Goal: Task Accomplishment & Management: Use online tool/utility

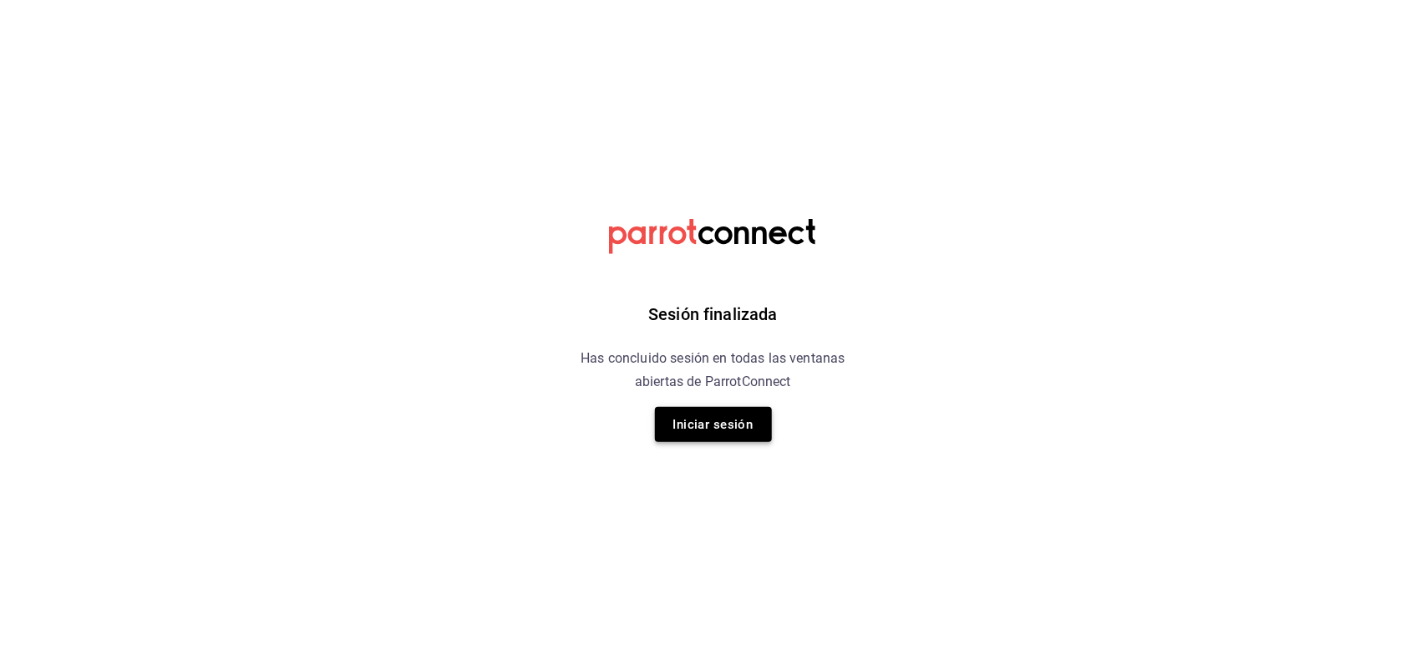
click at [699, 431] on button "Iniciar sesión" at bounding box center [713, 424] width 117 height 35
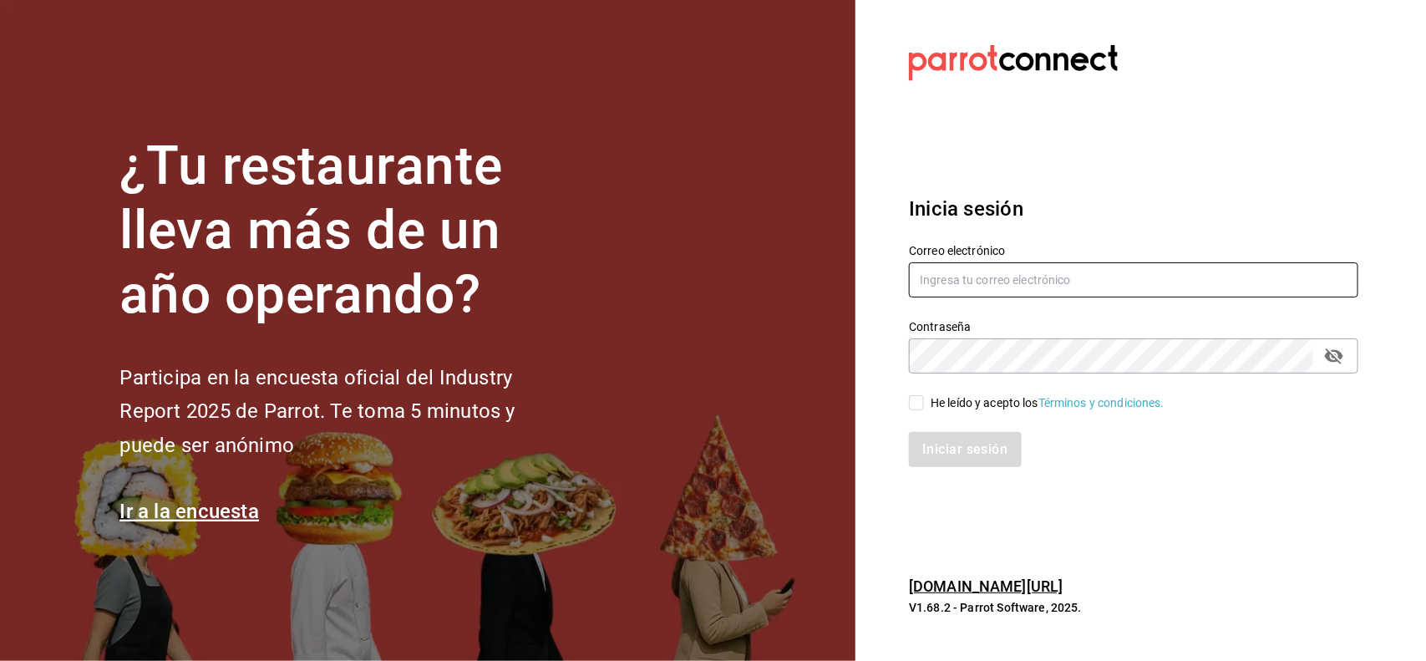
click at [1021, 277] on input "text" at bounding box center [1133, 279] width 449 height 35
type input "miriam.gomez@vidadeagave.com"
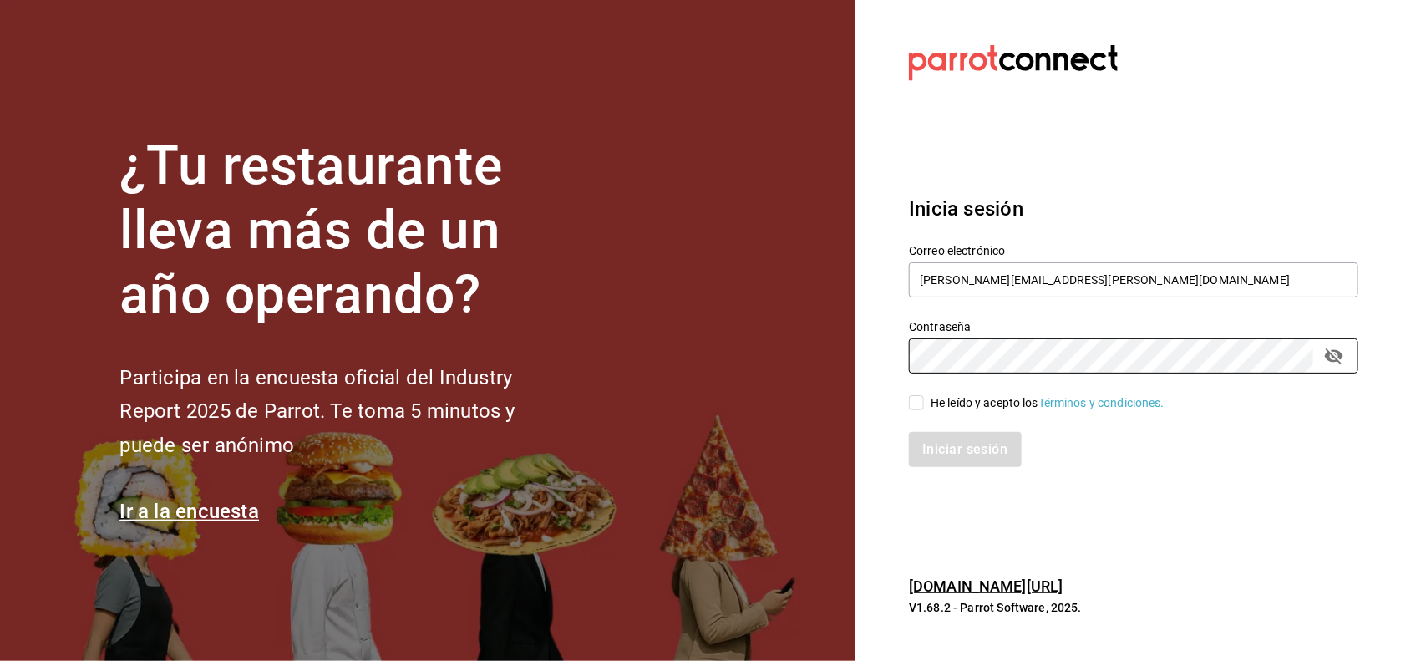
click at [967, 394] on div "He leído y acepto los Términos y condiciones." at bounding box center [1048, 403] width 234 height 18
click at [924, 395] on input "He leído y acepto los Términos y condiciones." at bounding box center [916, 402] width 15 height 15
checkbox input "true"
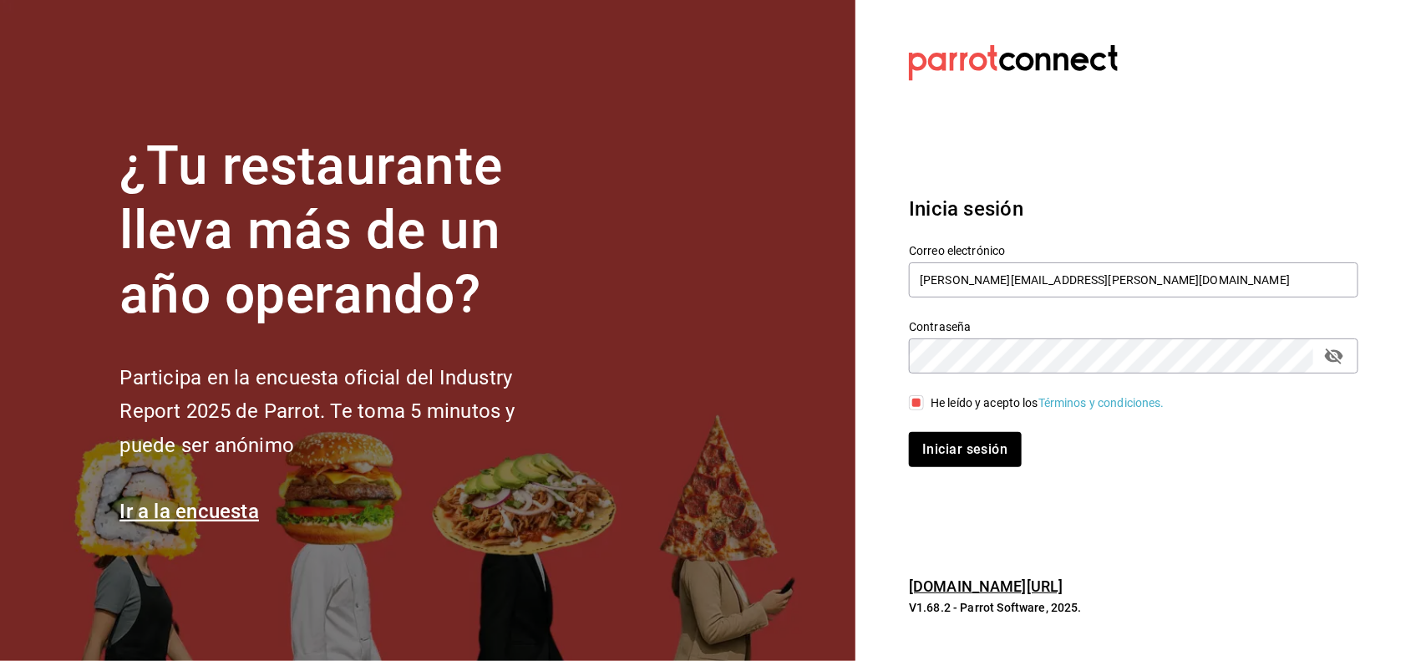
click at [1339, 361] on icon "passwordField" at bounding box center [1334, 356] width 18 height 16
click at [997, 454] on button "Iniciar sesión" at bounding box center [966, 449] width 114 height 35
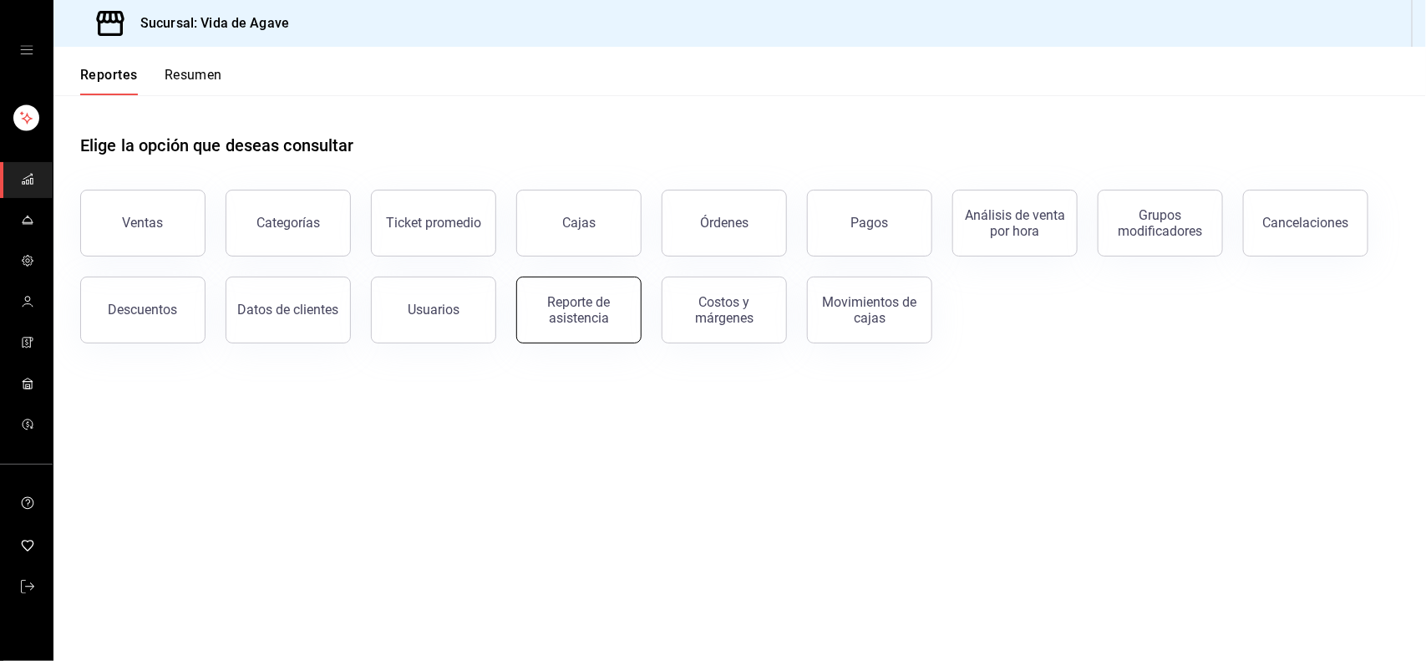
click at [568, 309] on div "Reporte de asistencia" at bounding box center [579, 310] width 104 height 32
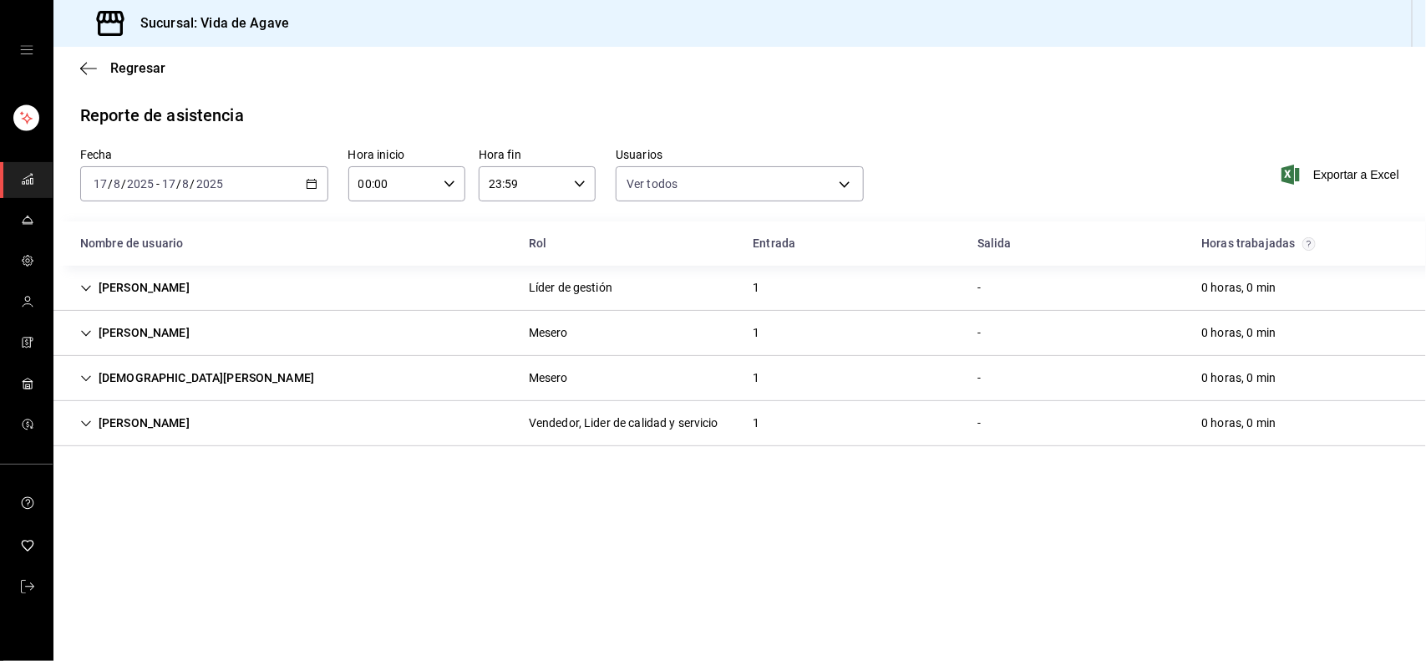
click at [21, 178] on icon "mailbox folders" at bounding box center [27, 178] width 13 height 13
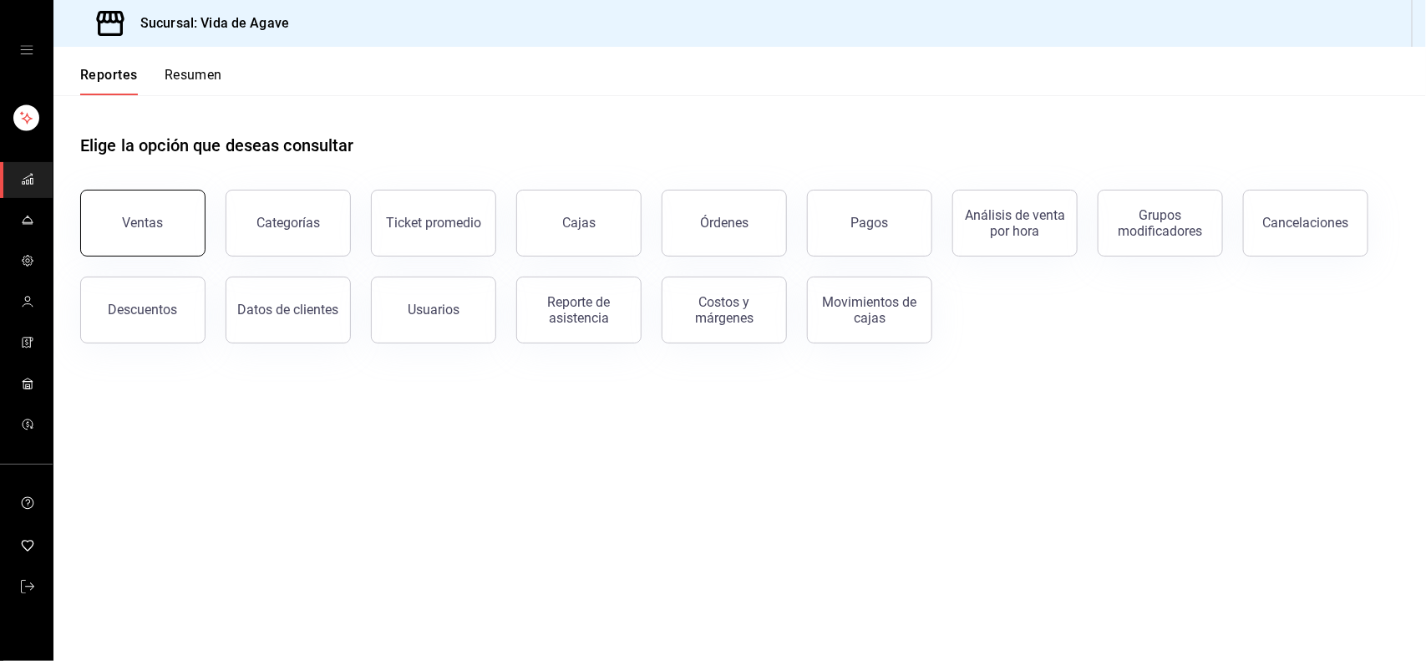
click at [175, 222] on button "Ventas" at bounding box center [142, 223] width 125 height 67
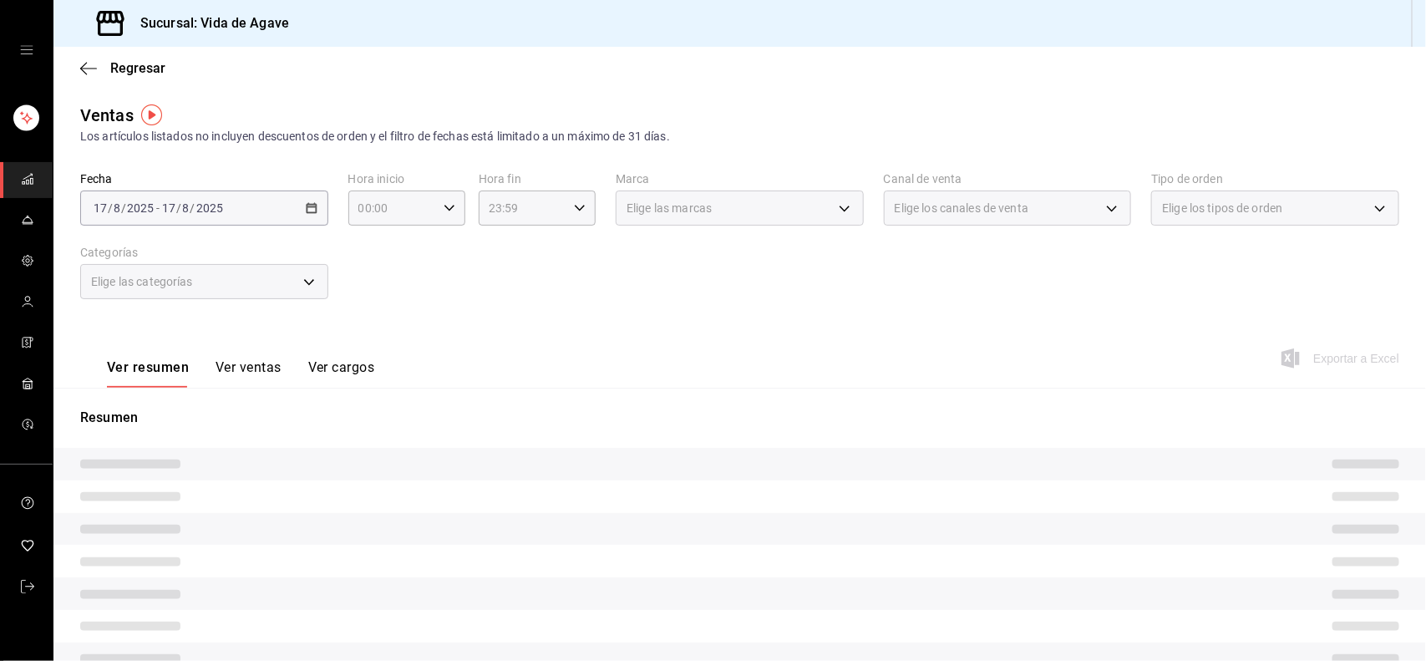
click at [243, 203] on div "[DATE] [DATE] - [DATE] [DATE]" at bounding box center [204, 207] width 248 height 35
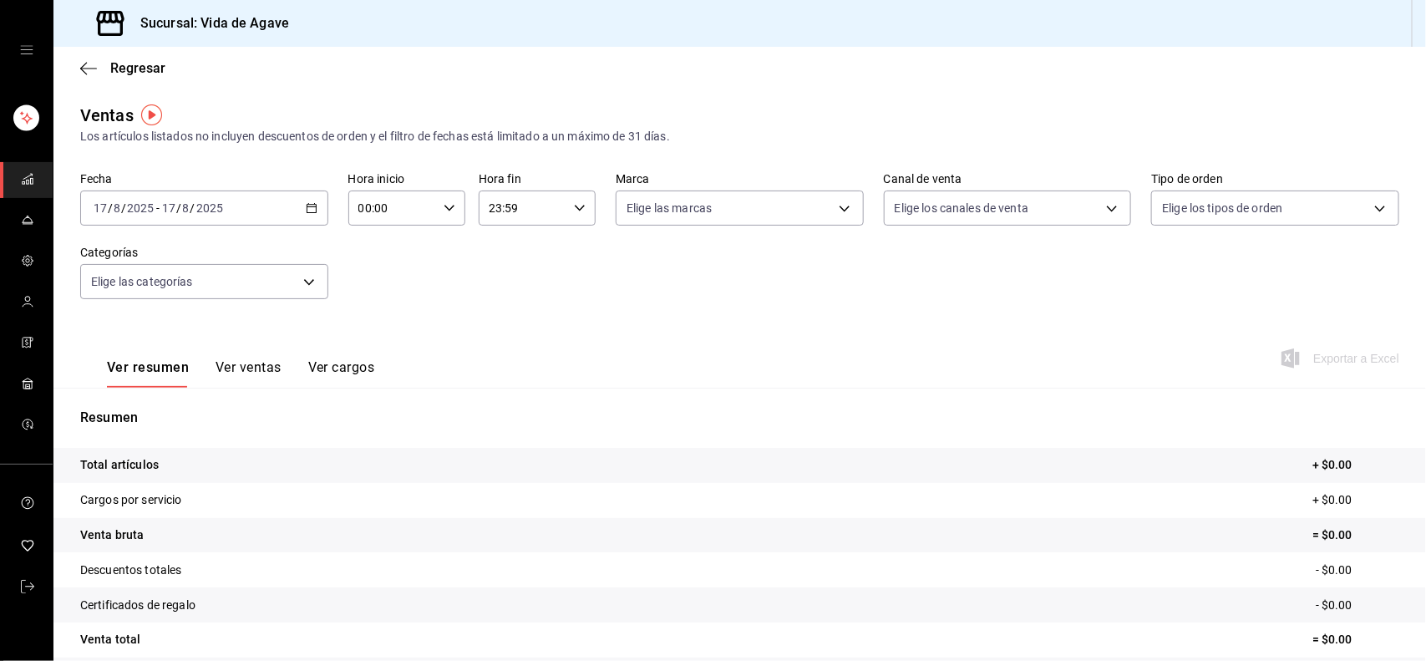
click at [306, 209] on icon "button" at bounding box center [312, 208] width 12 height 12
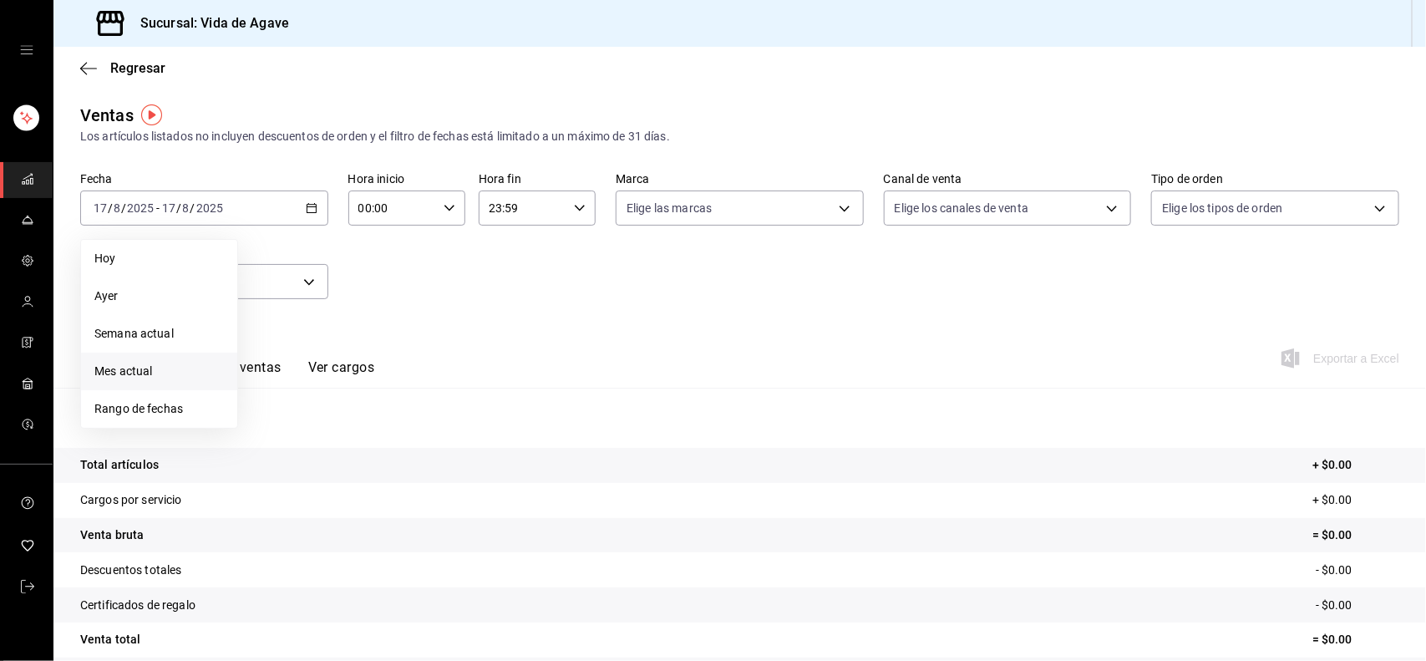
click at [171, 377] on span "Mes actual" at bounding box center [159, 372] width 130 height 18
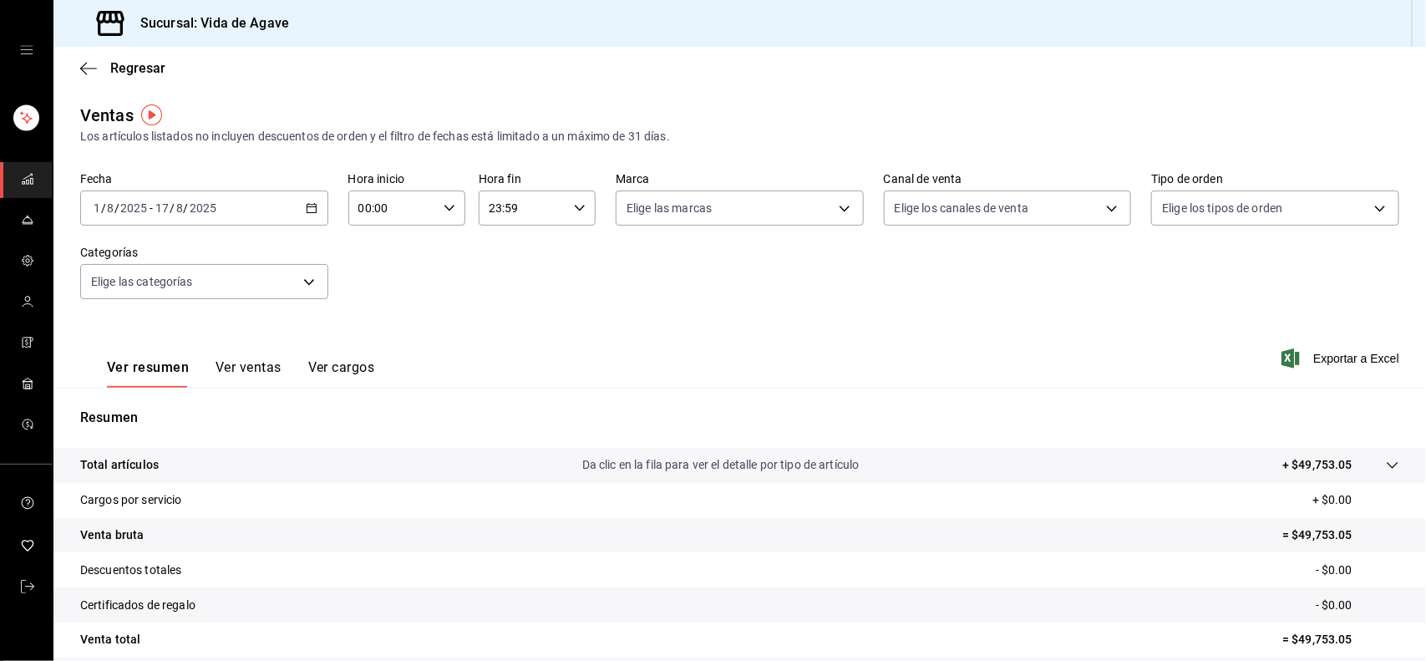
click at [32, 172] on icon "mailbox folders" at bounding box center [27, 178] width 13 height 13
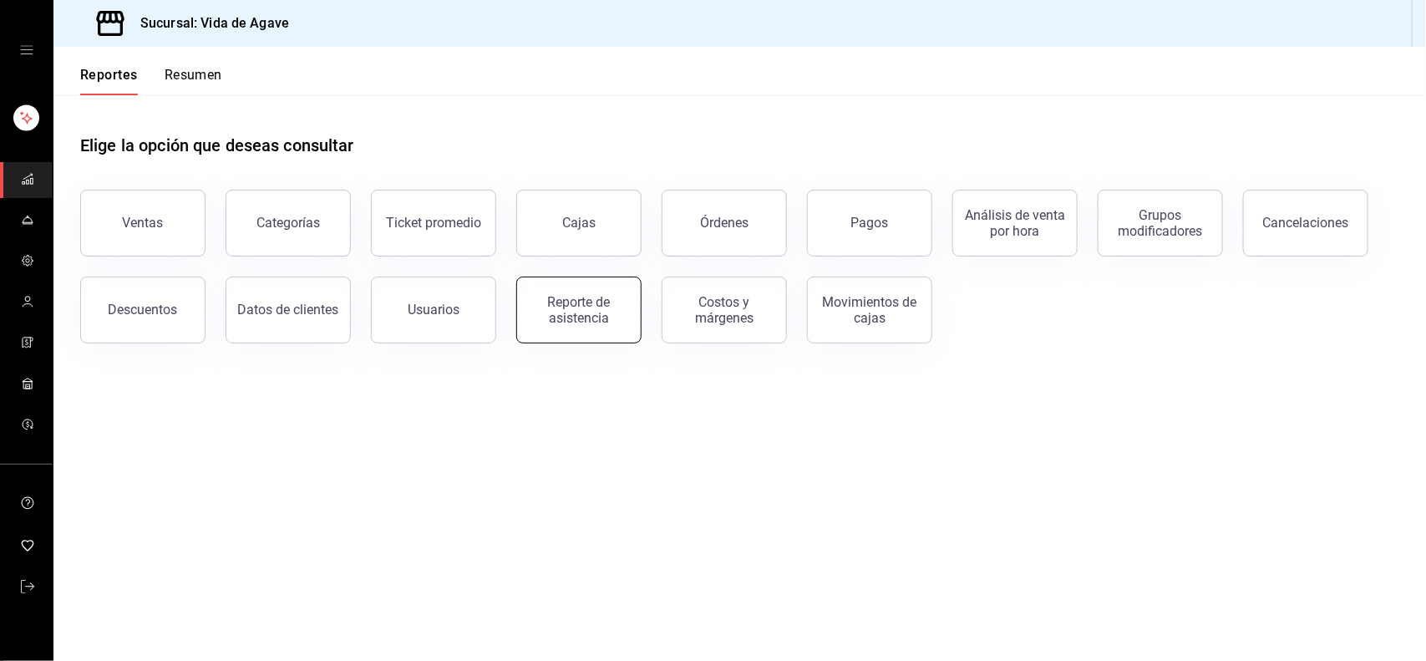
click at [552, 297] on div "Reporte de asistencia" at bounding box center [579, 310] width 104 height 32
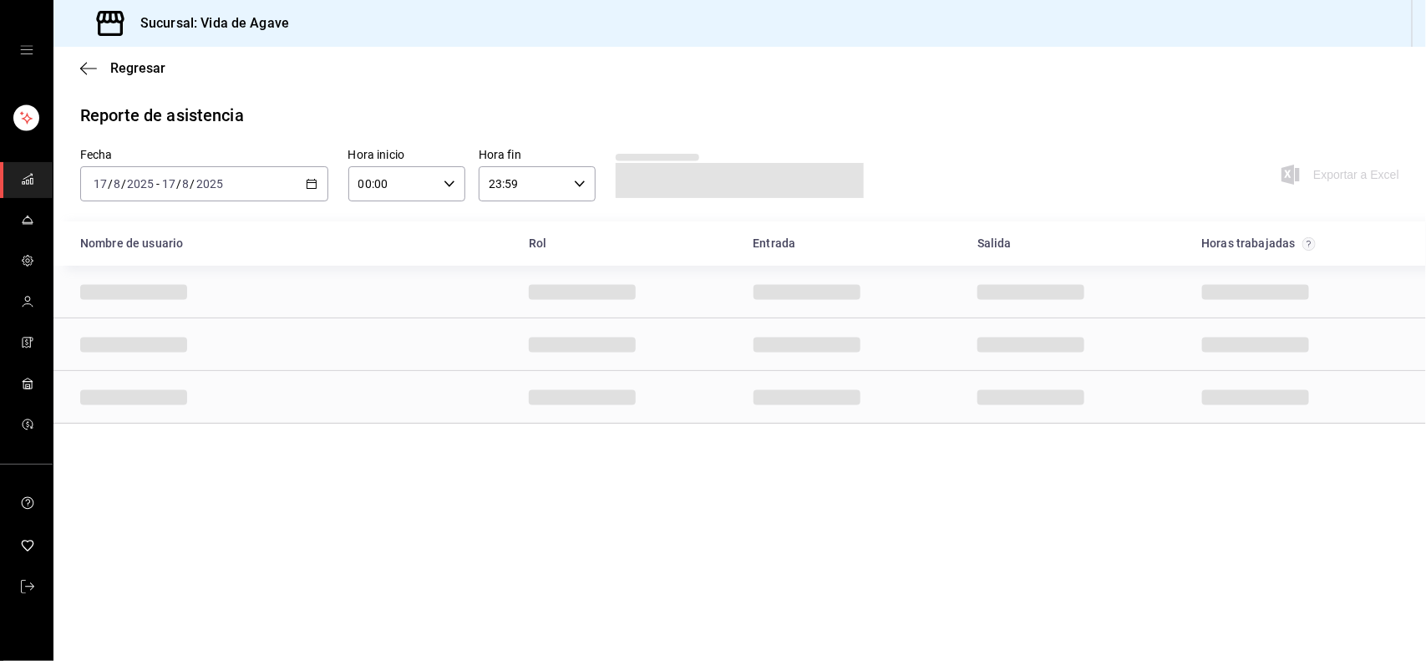
click at [192, 186] on span "/" at bounding box center [192, 183] width 5 height 13
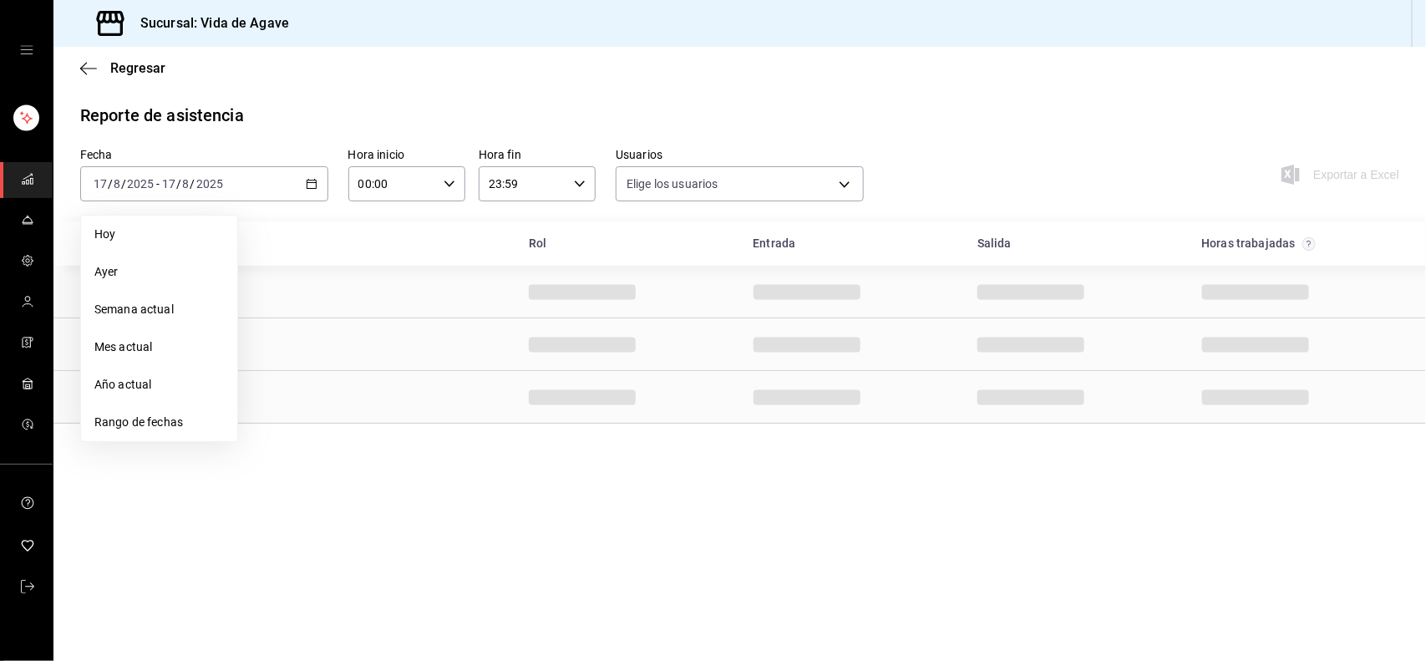
type input "353bf8e3-37f1-4df7-98c5-f6cc78354e2e,0bce4a8a-afd2-4608-875e-abf22a0f7fc2,11237…"
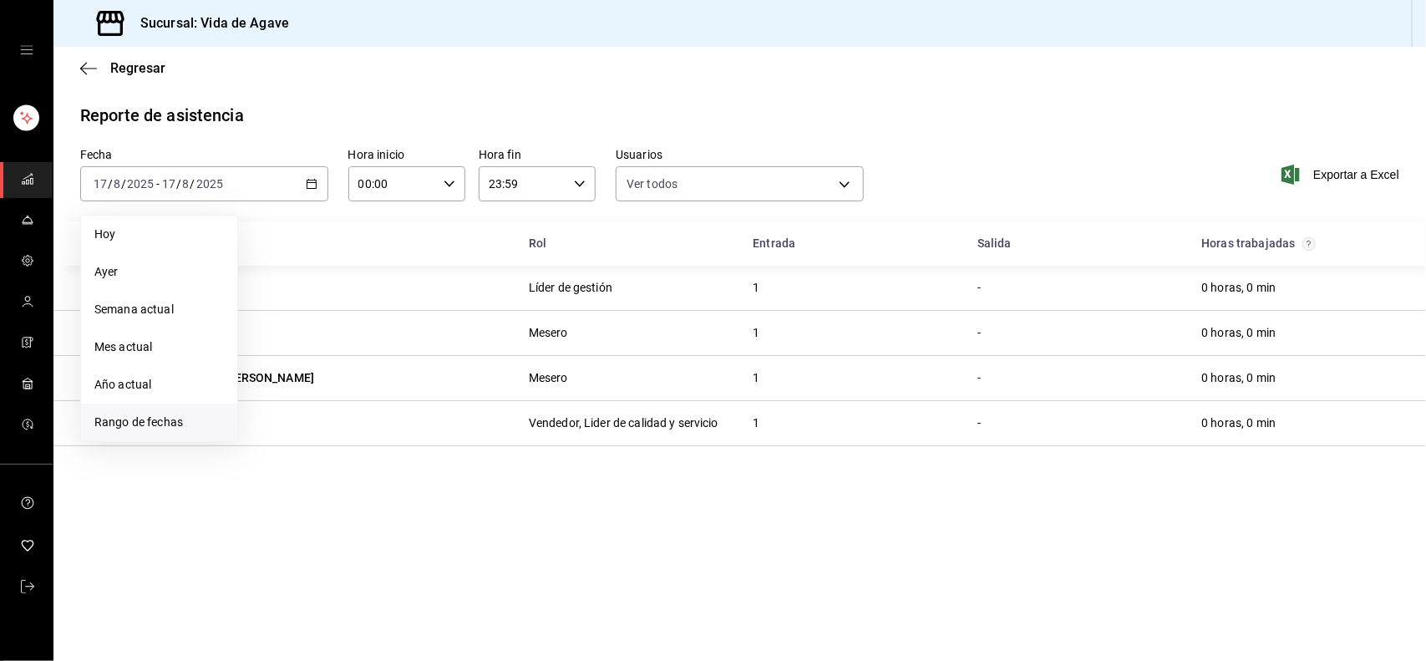
click at [205, 428] on span "Rango de fechas" at bounding box center [159, 423] width 130 height 18
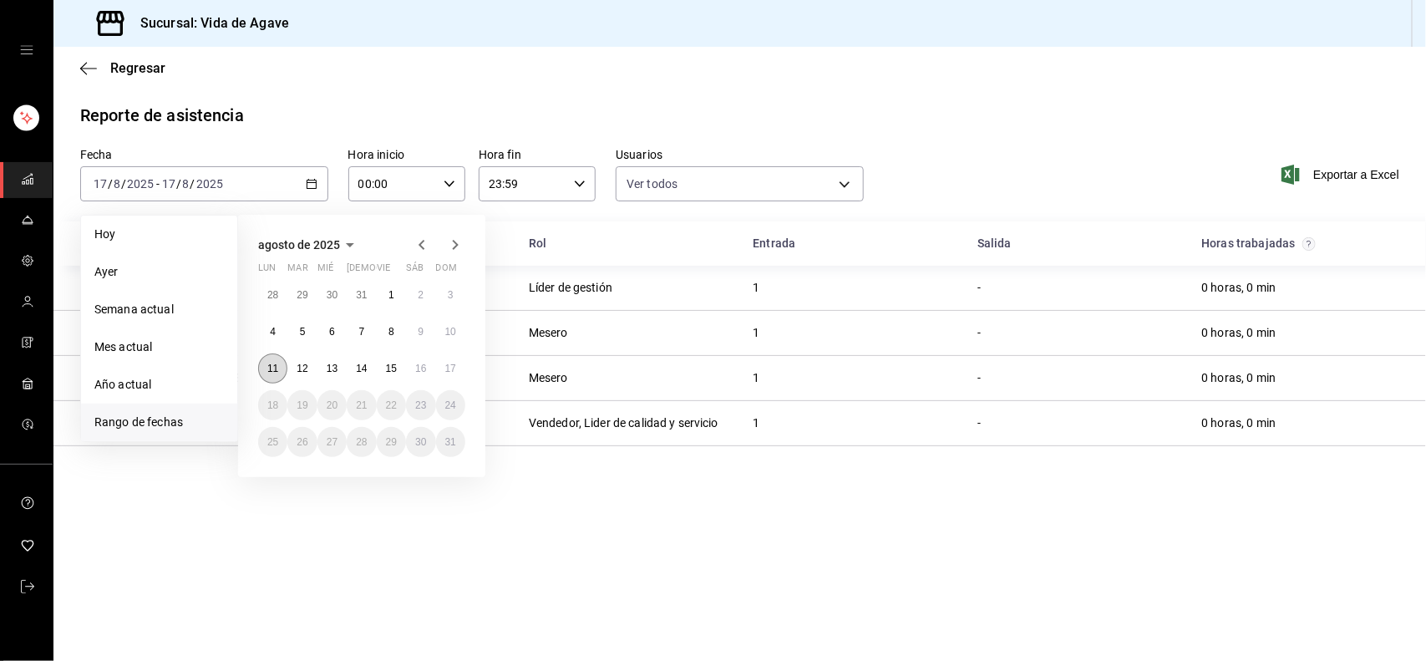
click at [274, 368] on abbr "11" at bounding box center [272, 369] width 11 height 12
click at [458, 361] on button "17" at bounding box center [450, 368] width 29 height 30
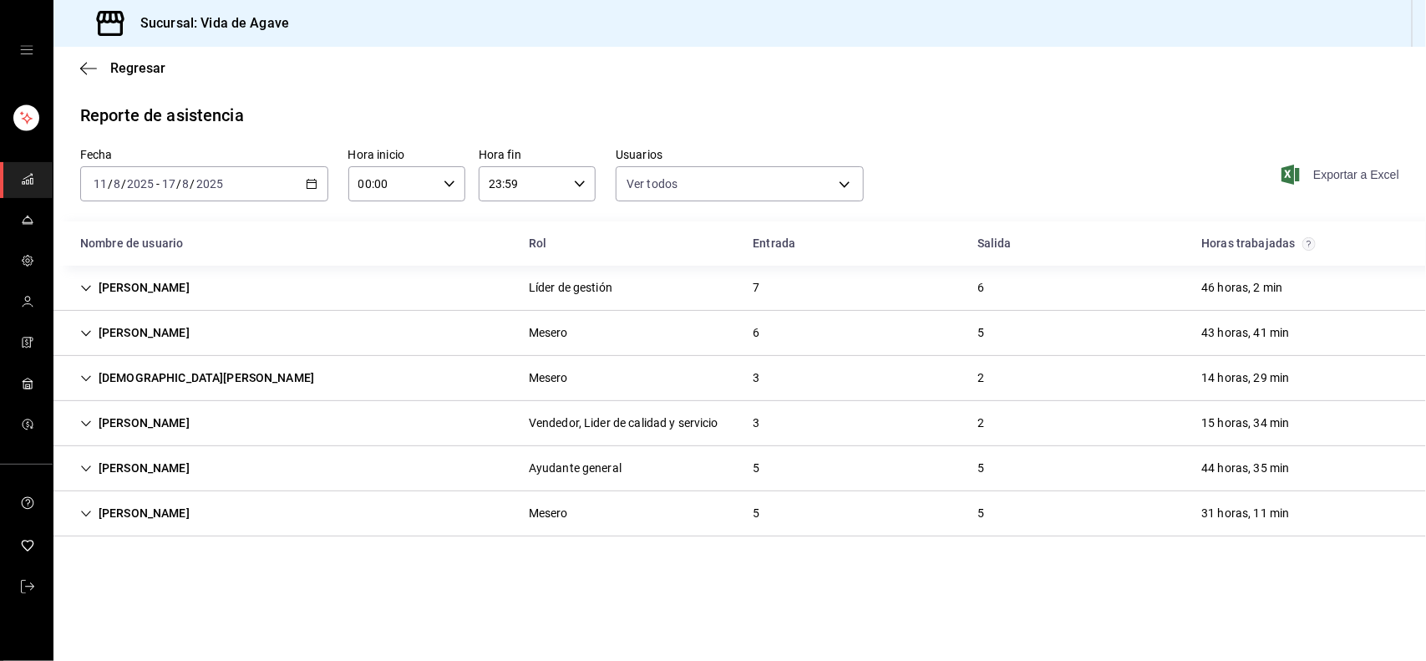
click at [1331, 173] on span "Exportar a Excel" at bounding box center [1342, 175] width 114 height 20
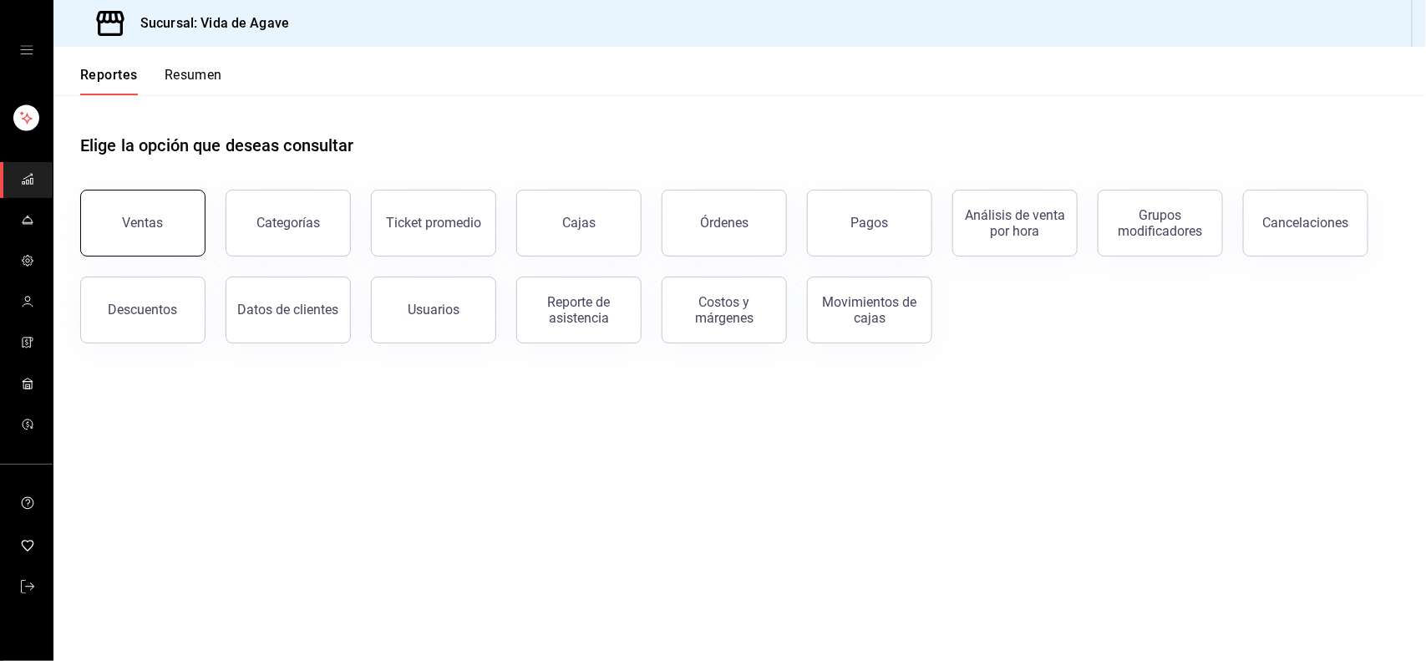
click at [145, 235] on button "Ventas" at bounding box center [142, 223] width 125 height 67
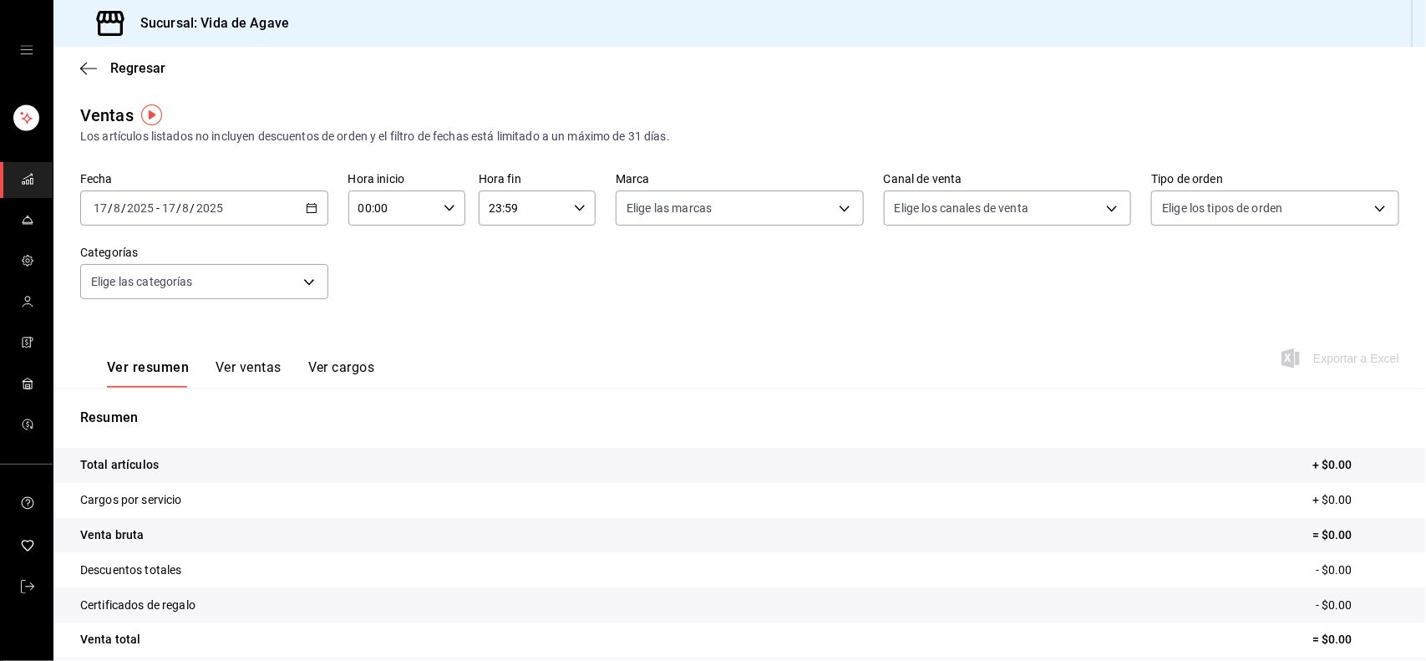
click at [252, 209] on div "2025-08-17 17 / 8 / 2025 - 2025-08-17 17 / 8 / 2025" at bounding box center [204, 207] width 248 height 35
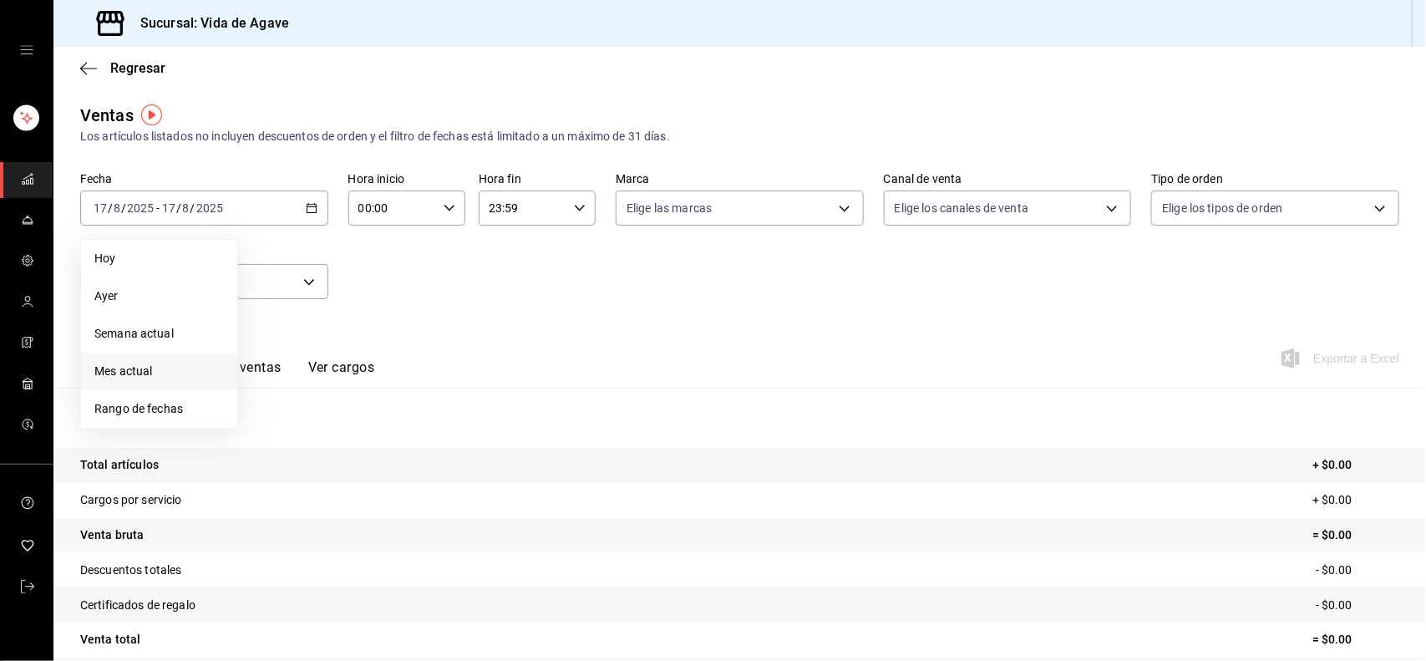
click at [143, 364] on span "Mes actual" at bounding box center [159, 372] width 130 height 18
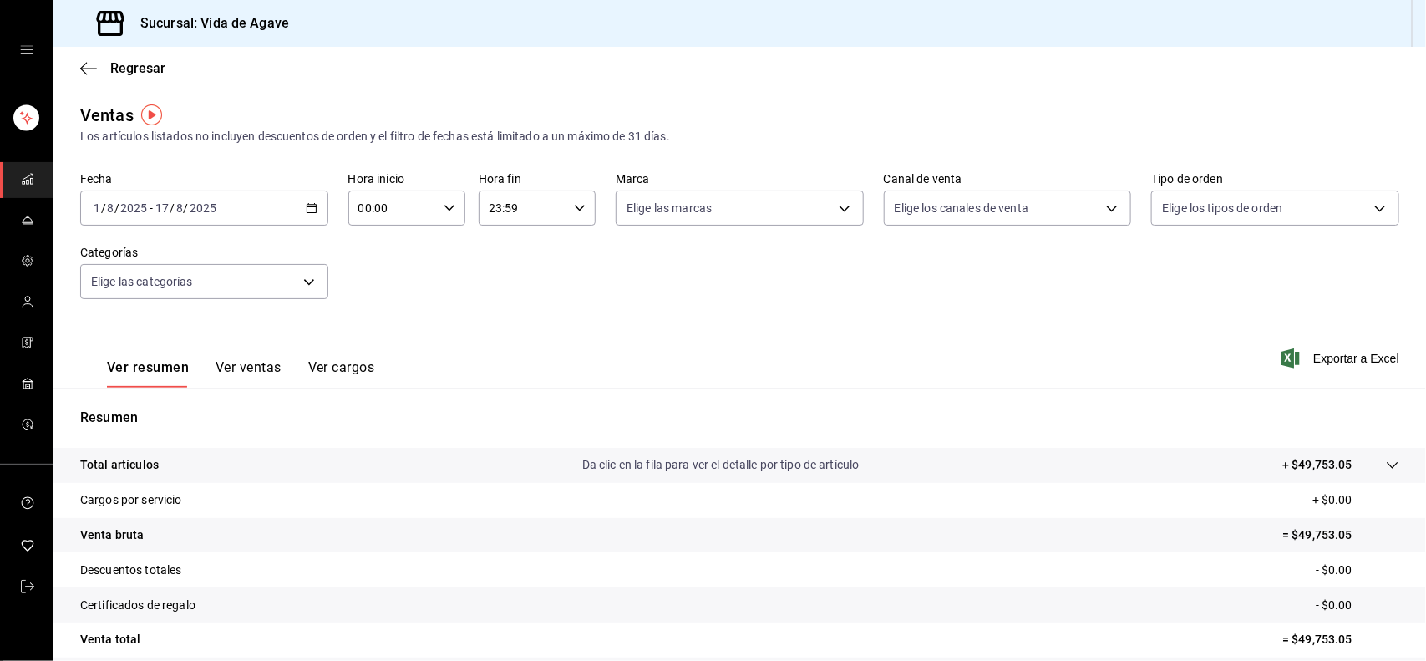
click at [403, 328] on div "Ver resumen Ver ventas Ver cargos Exportar a Excel" at bounding box center [739, 353] width 1373 height 69
click at [290, 201] on div "2025-08-01 1 / 8 / 2025 - 2025-08-17 17 / 8 / 2025" at bounding box center [204, 207] width 248 height 35
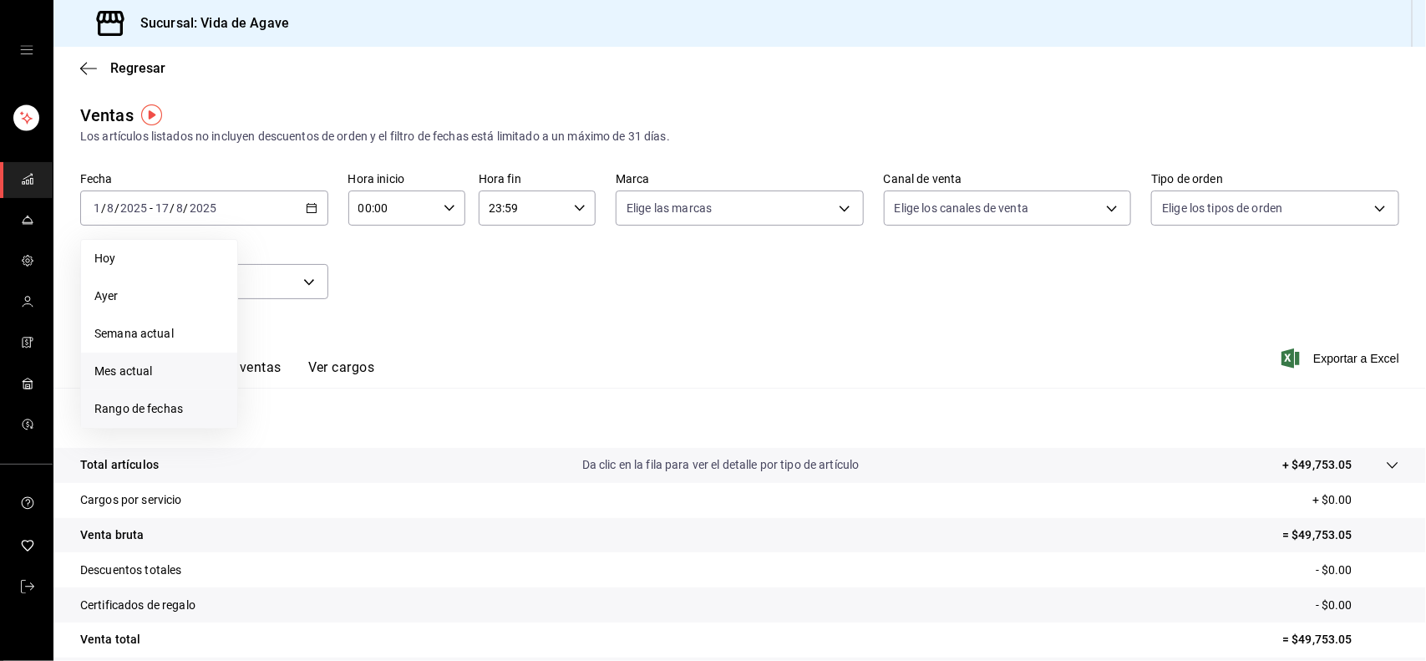
click at [151, 409] on span "Rango de fechas" at bounding box center [159, 409] width 130 height 18
click at [426, 273] on icon "button" at bounding box center [422, 269] width 20 height 20
click at [298, 317] on button "1" at bounding box center [301, 319] width 29 height 30
click at [353, 465] on button "31" at bounding box center [361, 466] width 29 height 30
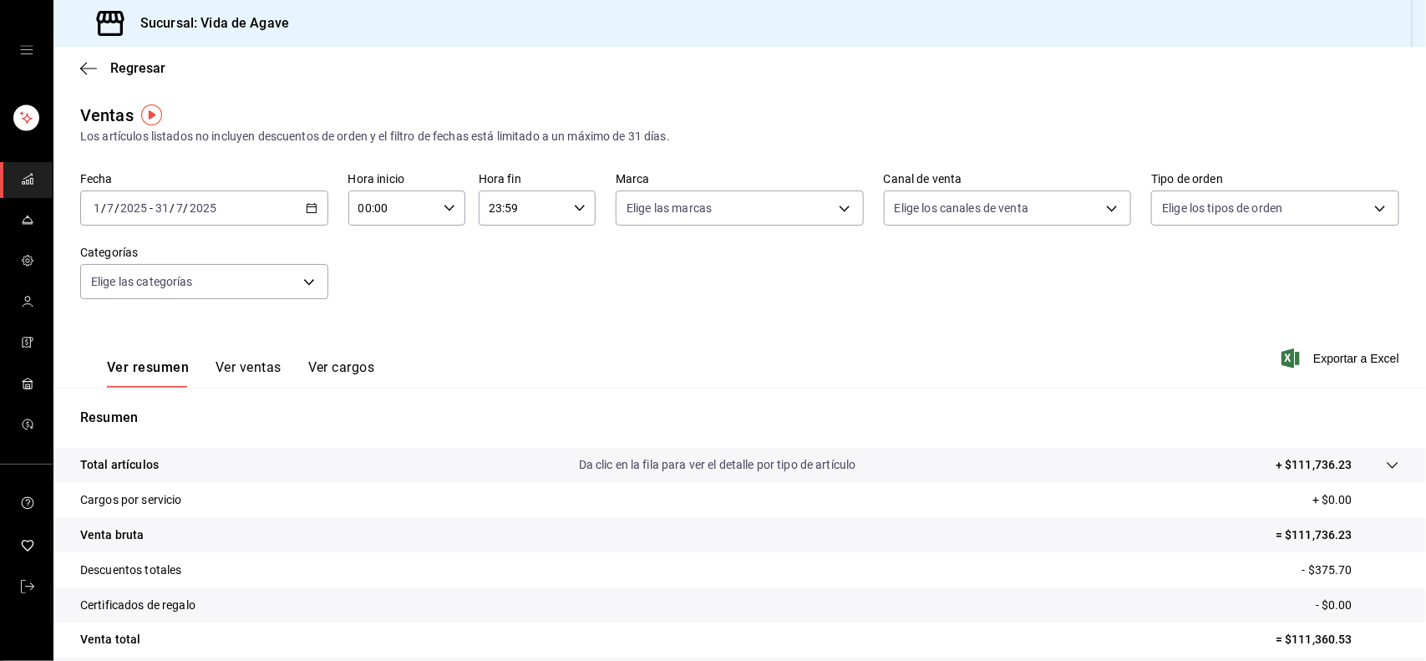
click at [525, 284] on div "Fecha 2025-07-01 1 / 7 / 2025 - 2025-07-31 31 / 7 / 2025 Hora inicio 00:00 Hora…" at bounding box center [739, 245] width 1319 height 147
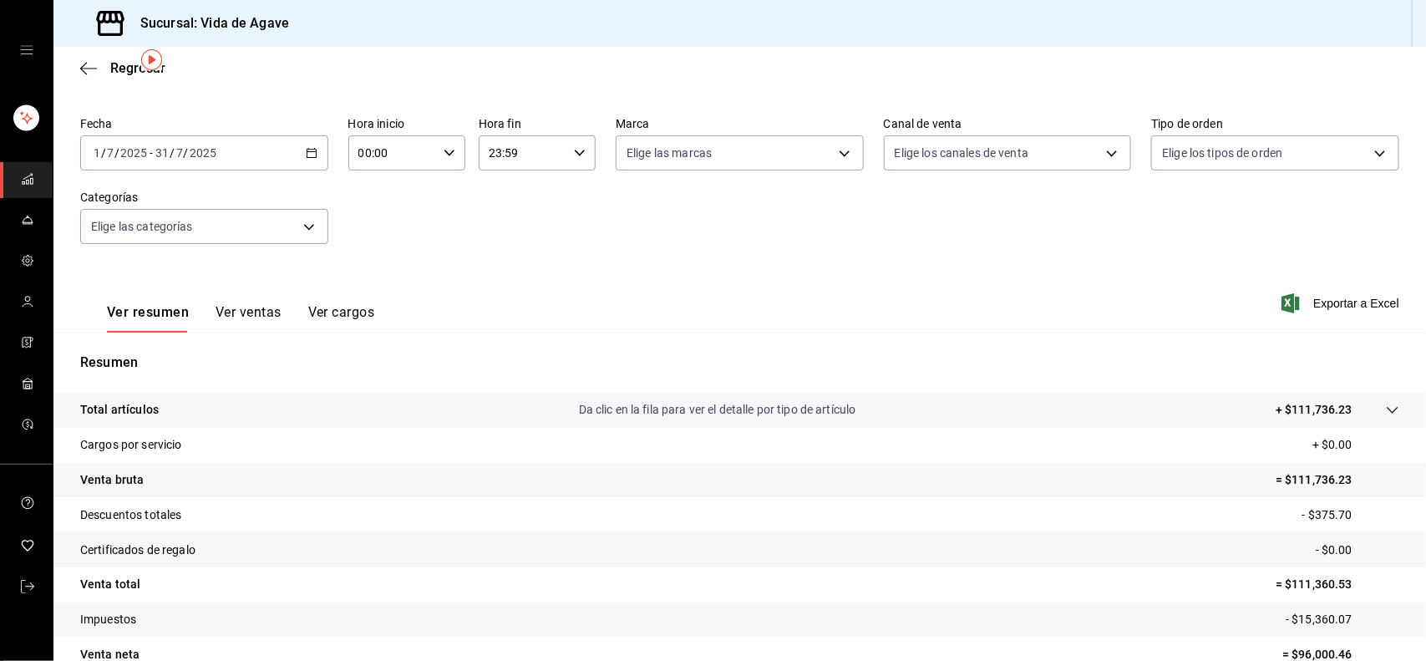
scroll to position [13, 0]
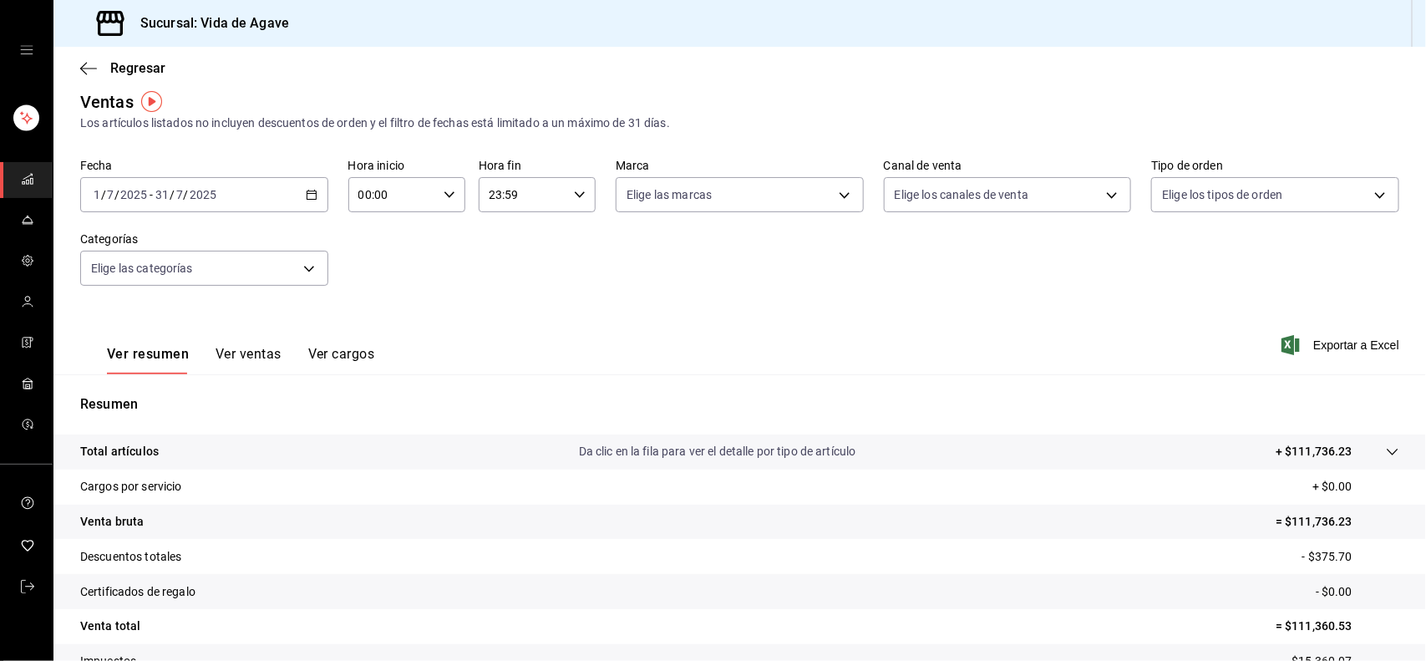
click at [201, 184] on div "2025-07-01 1 / 7 / 2025 - 2025-07-31 31 / 7 / 2025" at bounding box center [204, 194] width 248 height 35
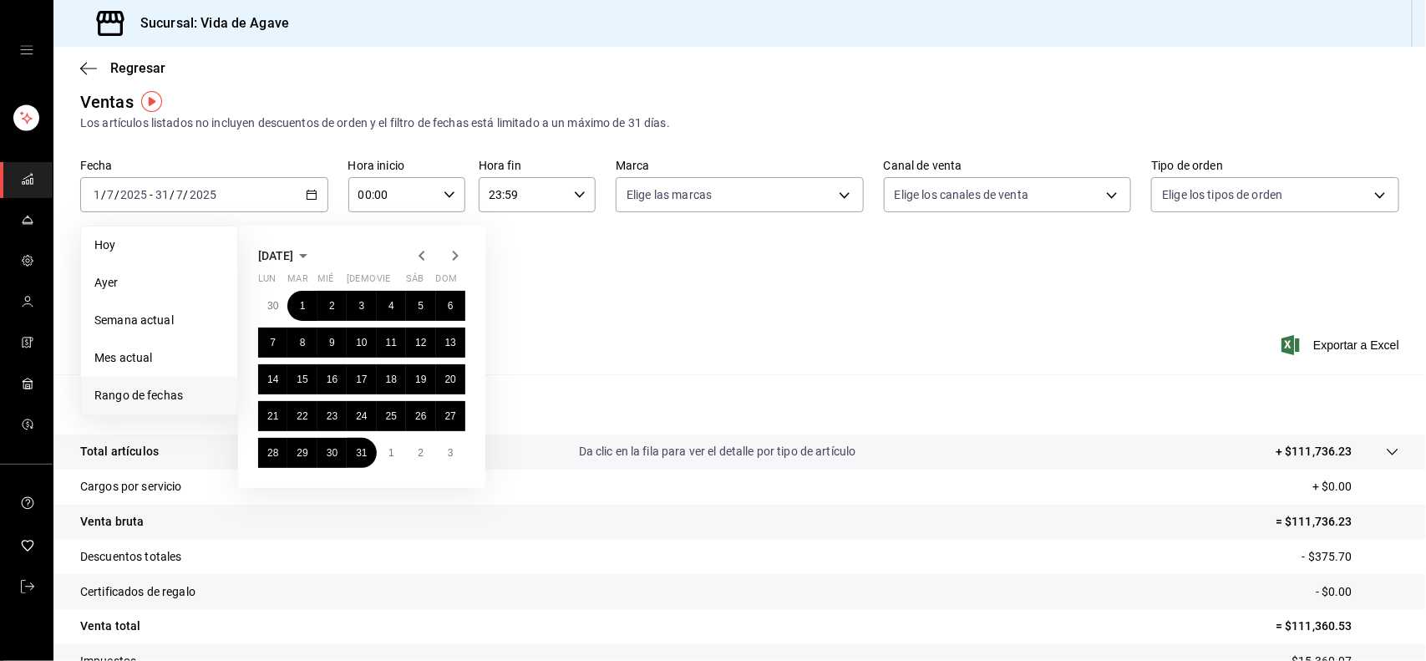
click at [424, 259] on icon "button" at bounding box center [422, 256] width 6 height 10
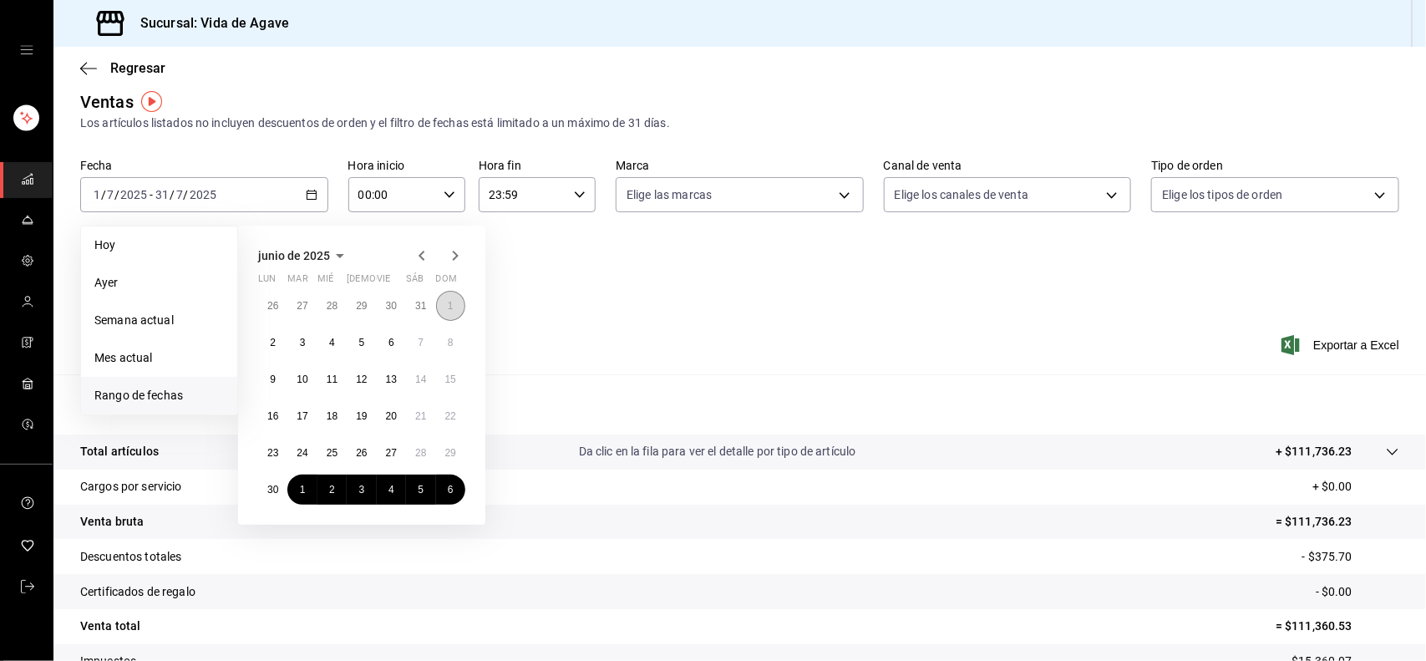
click at [451, 305] on abbr "1" at bounding box center [451, 306] width 6 height 12
click at [272, 495] on button "30" at bounding box center [272, 490] width 29 height 30
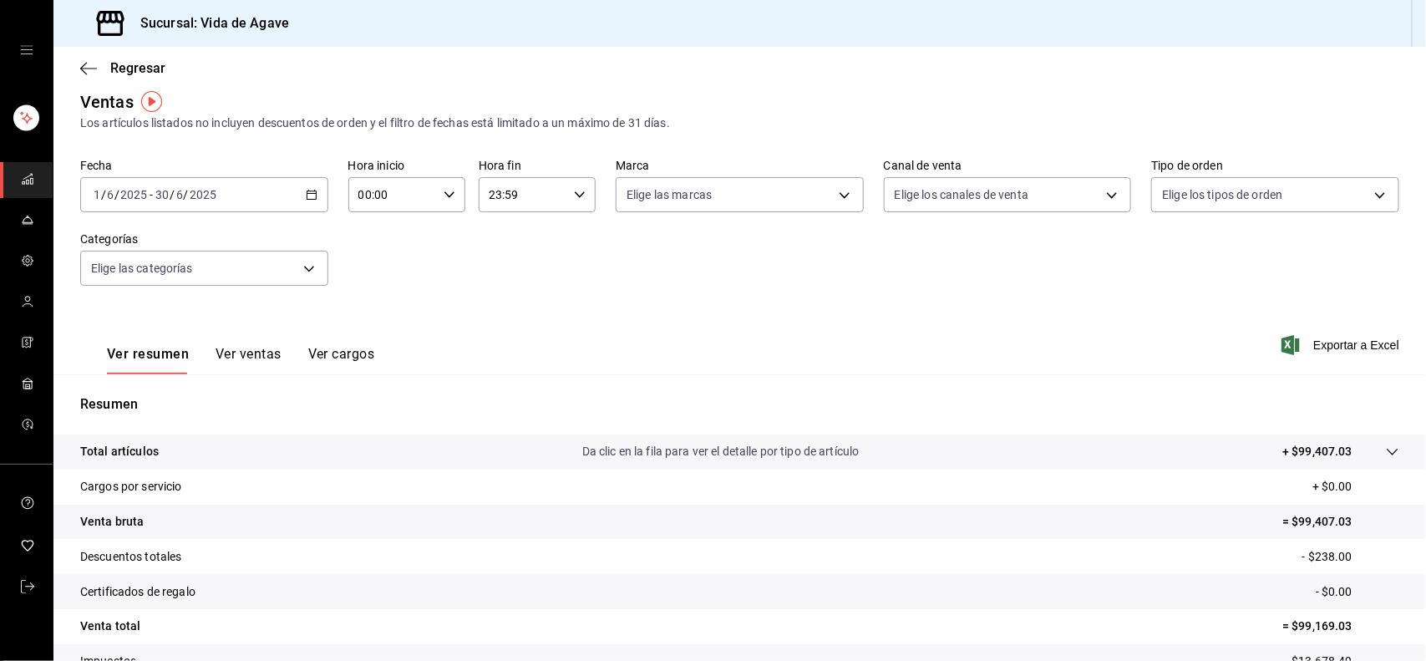
click at [565, 336] on div "Ver resumen Ver ventas Ver cargos Exportar a Excel" at bounding box center [739, 340] width 1373 height 69
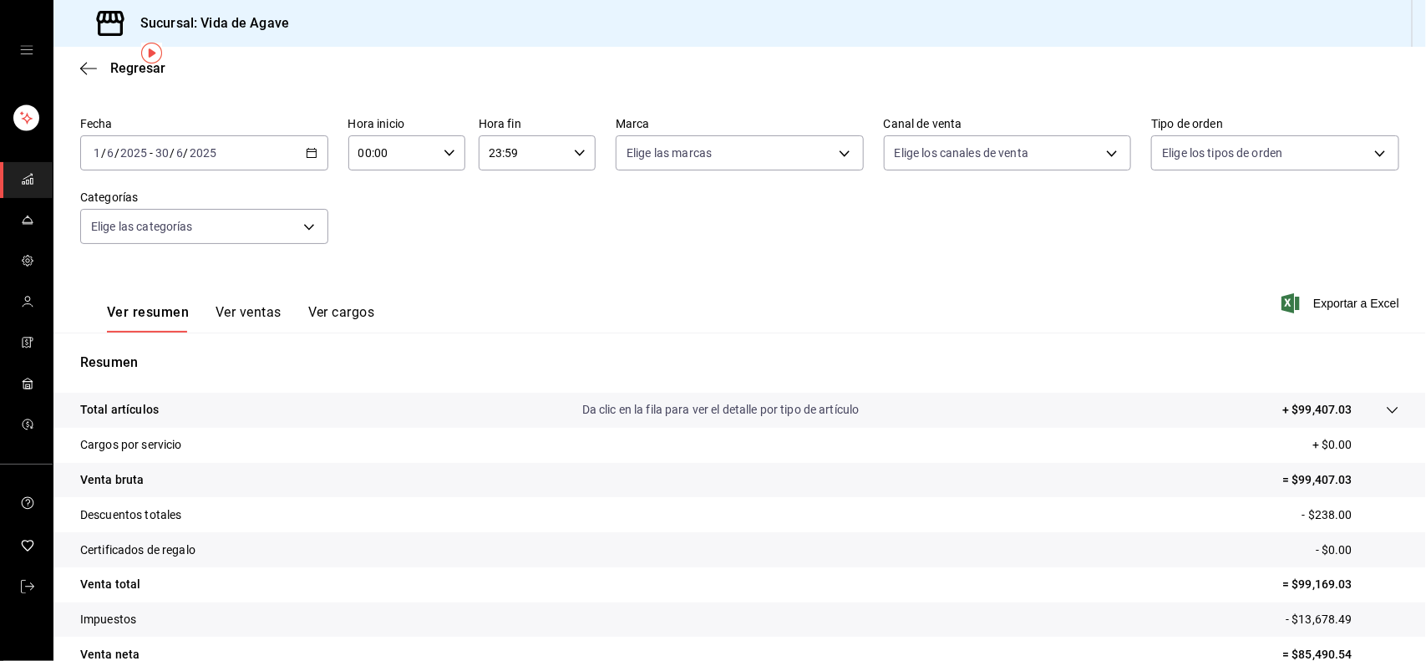
scroll to position [139, 0]
